Goal: Task Accomplishment & Management: Use online tool/utility

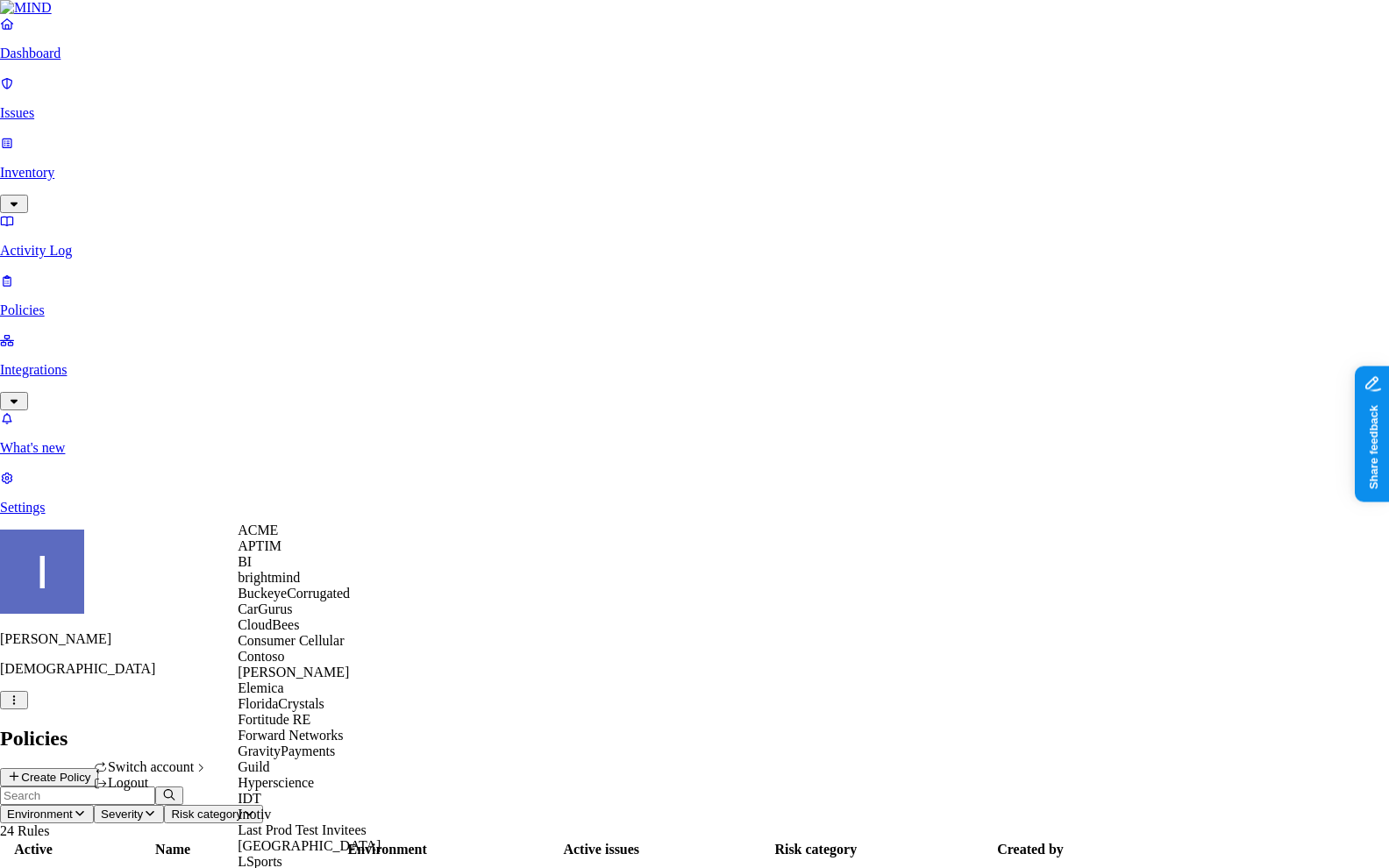
click at [296, 554] on div "APTIM" at bounding box center [322, 546] width 170 height 15
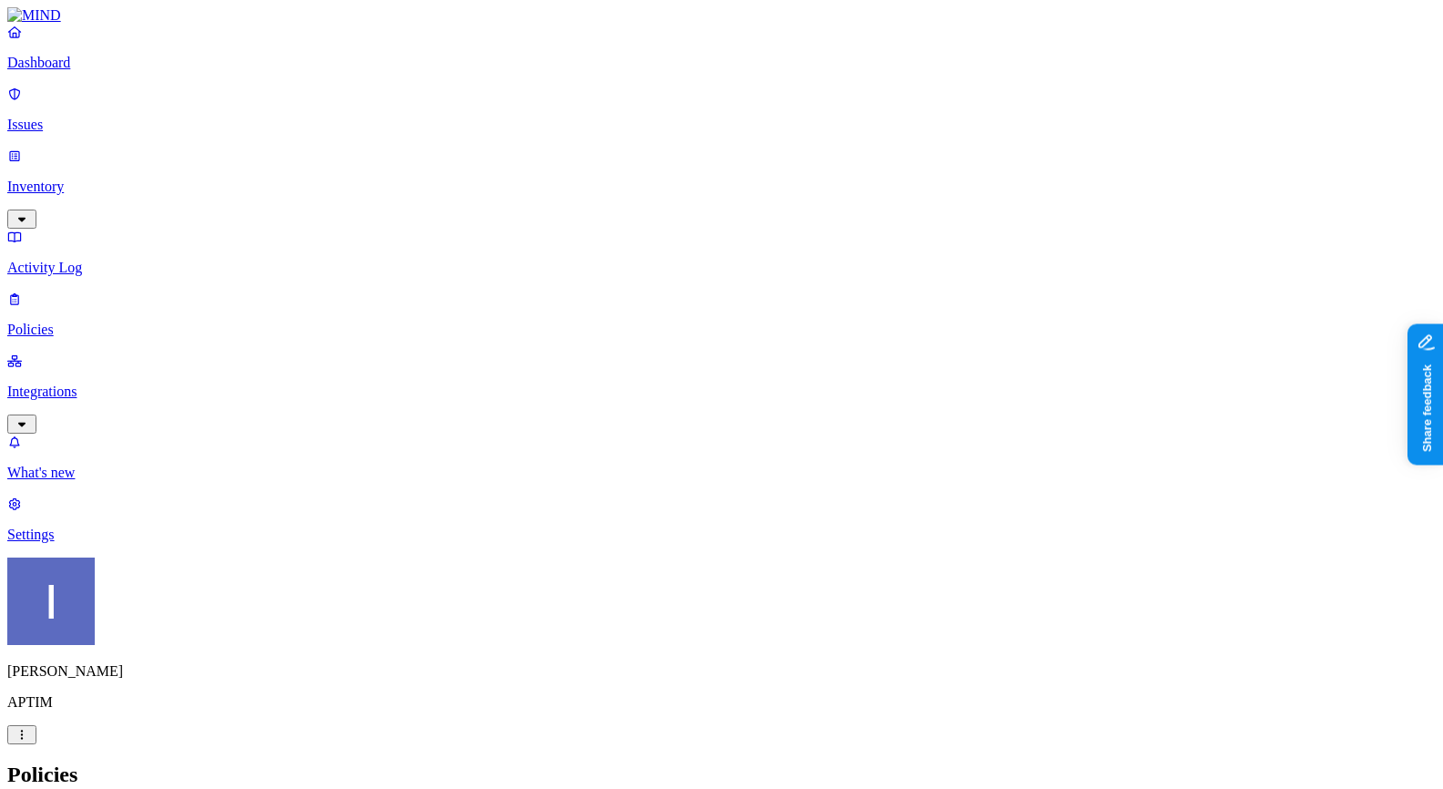
click at [65, 148] on link "Inventory" at bounding box center [721, 187] width 1428 height 78
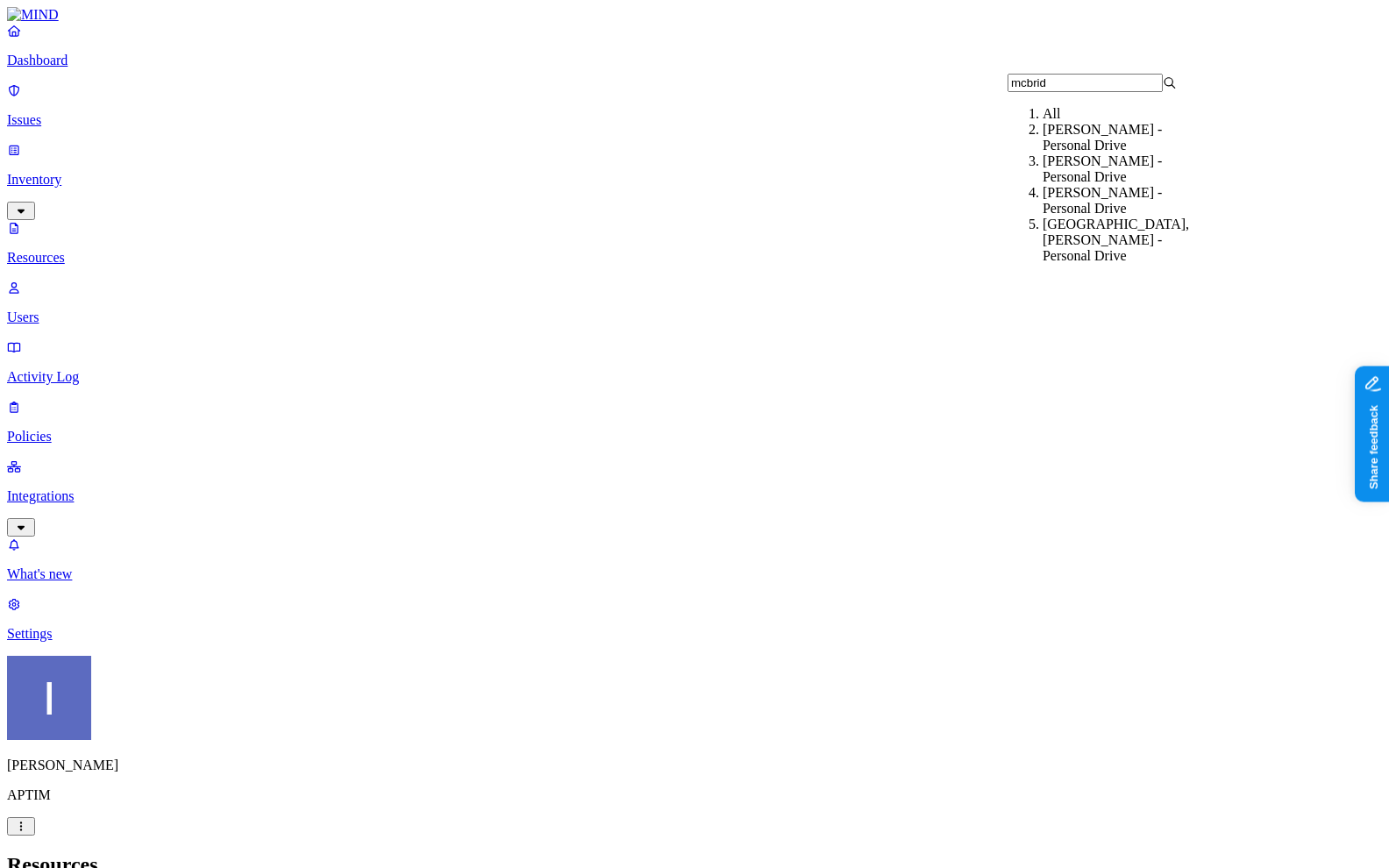
type input "mcbrid"
click at [1123, 149] on div "McBride, Nicholas - Personal Drive" at bounding box center [1127, 138] width 169 height 32
